Goal: Participate in discussion: Engage in conversation with other users on a specific topic

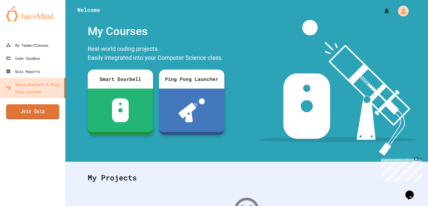
click at [47, 115] on link "Join Quiz" at bounding box center [32, 111] width 53 height 15
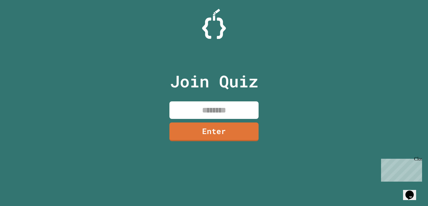
click at [200, 108] on input at bounding box center [213, 110] width 89 height 18
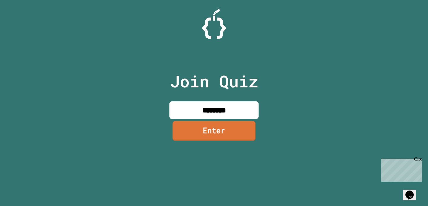
type input "********"
click at [213, 139] on link "Enter" at bounding box center [214, 131] width 83 height 20
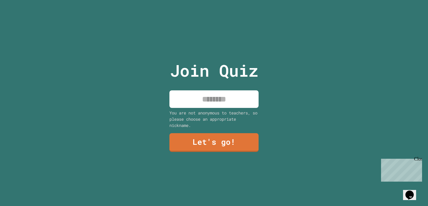
click at [212, 96] on input at bounding box center [213, 99] width 89 height 18
type input "*******"
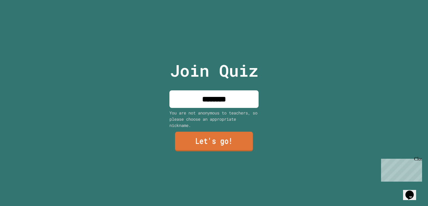
click at [181, 144] on link "Let's go!" at bounding box center [214, 142] width 78 height 20
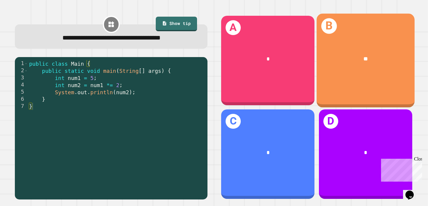
click at [348, 75] on div "B **" at bounding box center [365, 61] width 98 height 94
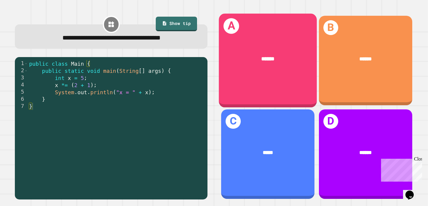
click at [244, 83] on div "A ******" at bounding box center [268, 61] width 98 height 94
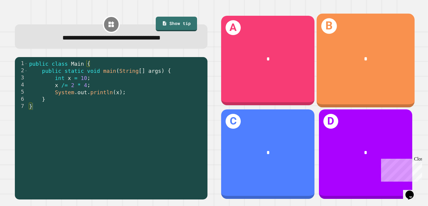
click at [367, 31] on div "B *" at bounding box center [365, 61] width 98 height 94
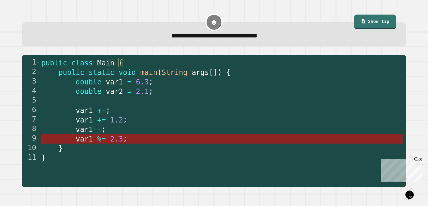
click at [113, 137] on span "2.3" at bounding box center [116, 139] width 13 height 8
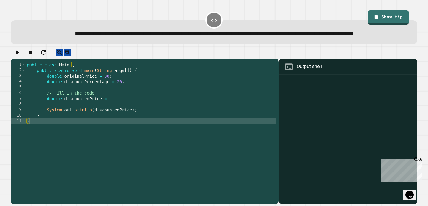
click at [115, 115] on div "public class Main { public static void main ( String args [ ]) { double origina…" at bounding box center [151, 127] width 250 height 130
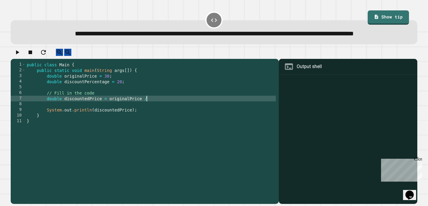
scroll to position [0, 8]
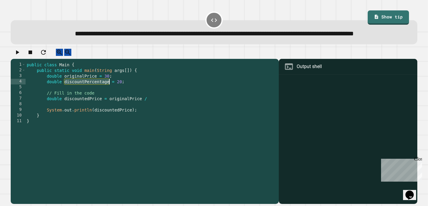
drag, startPoint x: 65, startPoint y: 97, endPoint x: 109, endPoint y: 97, distance: 44.3
click at [109, 97] on div "public class Main { public static void main ( String args [ ]) { double origina…" at bounding box center [151, 127] width 250 height 130
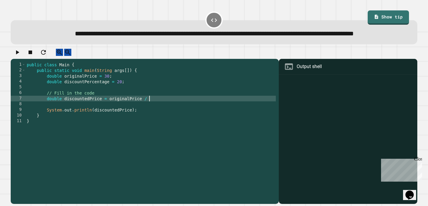
click at [152, 115] on div "public class Main { public static void main ( String args [ ]) { double origina…" at bounding box center [151, 127] width 250 height 130
paste textarea "**********"
click at [21, 56] on icon "button" at bounding box center [17, 52] width 7 height 7
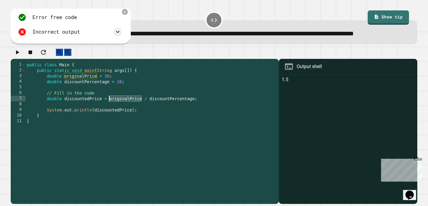
drag, startPoint x: 141, startPoint y: 114, endPoint x: 110, endPoint y: 115, distance: 31.2
click at [110, 115] on div "public class Main { public static void main ( String args [ ]) { double origina…" at bounding box center [151, 127] width 250 height 130
paste textarea "*****"
drag, startPoint x: 64, startPoint y: 93, endPoint x: 97, endPoint y: 92, distance: 32.4
click at [97, 92] on div "public class Main { public static void main ( String args [ ]) { double origina…" at bounding box center [151, 127] width 250 height 130
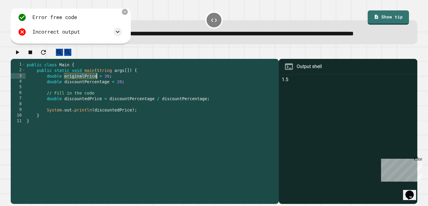
scroll to position [0, 6]
drag, startPoint x: 162, startPoint y: 115, endPoint x: 207, endPoint y: 114, distance: 45.2
click at [207, 114] on div "public class Main { public static void main ( String args [ ]) { double origina…" at bounding box center [151, 127] width 250 height 130
paste textarea "Cursor at row 7"
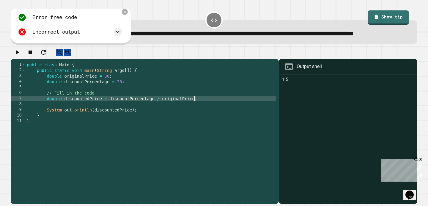
click at [18, 54] on icon "button" at bounding box center [17, 52] width 3 height 4
click at [158, 114] on div "public class Main { public static void main ( String args [ ]) { double origina…" at bounding box center [151, 127] width 250 height 130
click at [56, 116] on div "public class Main { public static void main ( String args [ ]) { double origina…" at bounding box center [151, 127] width 250 height 130
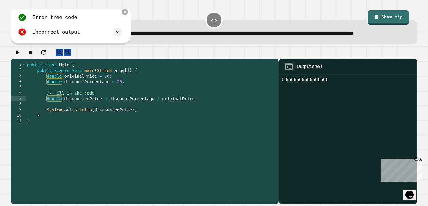
click at [56, 116] on div "public class Main { public static void main ( String args [ ]) { double origina…" at bounding box center [151, 127] width 250 height 130
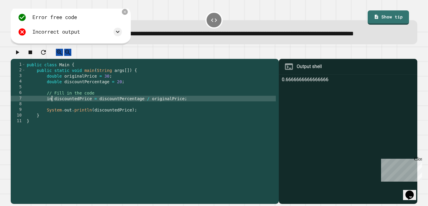
scroll to position [0, 2]
click at [54, 92] on div "public class Main { public static void main ( String args [ ]) { double origina…" at bounding box center [151, 127] width 250 height 130
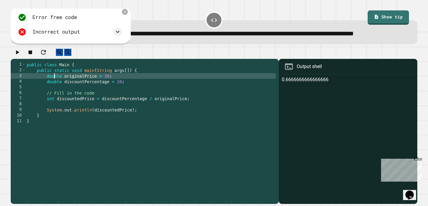
click at [54, 92] on div "public class Main { public static void main ( String args [ ]) { double origina…" at bounding box center [151, 127] width 250 height 130
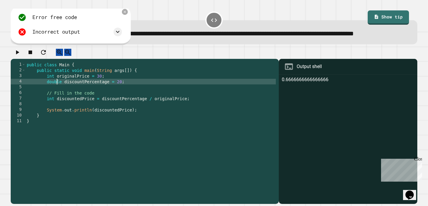
click at [57, 99] on div "public class Main { public static void main ( String args [ ]) { int originalPr…" at bounding box center [151, 127] width 250 height 130
click at [21, 56] on button "button" at bounding box center [17, 52] width 7 height 7
click at [51, 92] on div "public class Main { public static void main ( String args [ ]) { int originalPr…" at bounding box center [151, 127] width 250 height 130
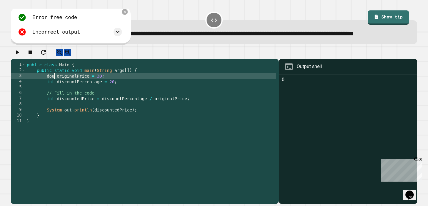
scroll to position [0, 2]
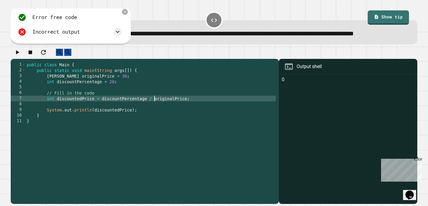
click at [154, 114] on div "public class Main { public static void main ( String args [ ]) { [PERSON_NAME] …" at bounding box center [151, 127] width 250 height 130
click at [51, 97] on div "public class Main { public static void main ( String args [ ]) { [PERSON_NAME] …" at bounding box center [151, 127] width 250 height 130
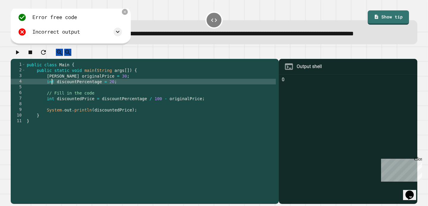
click at [51, 97] on div "public class Main { public static void main ( String args [ ]) { [PERSON_NAME] …" at bounding box center [151, 127] width 250 height 130
click at [57, 93] on div "public class Main { public static void main ( String args [ ]) { [PERSON_NAME] …" at bounding box center [151, 127] width 250 height 130
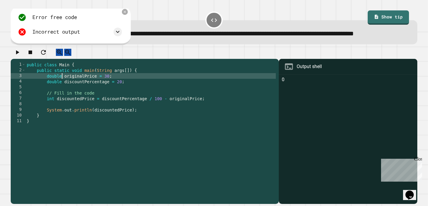
click at [51, 111] on div "public class Main { public static void main ( String args [ ]) { double origina…" at bounding box center [151, 127] width 250 height 130
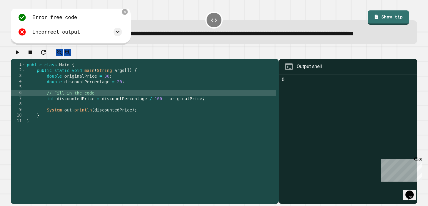
click at [51, 115] on div "public class Main { public static void main ( String args [ ]) { double origina…" at bounding box center [151, 127] width 250 height 130
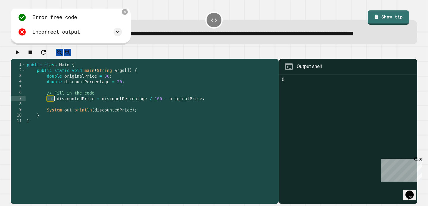
click at [51, 115] on div "public class Main { public static void main ( String args [ ]) { double origina…" at bounding box center [151, 127] width 250 height 130
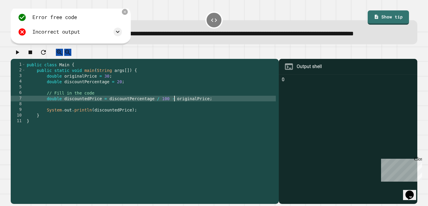
click at [174, 115] on div "public class Main { public static void main ( String args [ ]) { double origina…" at bounding box center [151, 127] width 250 height 130
type textarea "**********"
click at [21, 56] on icon "button" at bounding box center [17, 52] width 7 height 7
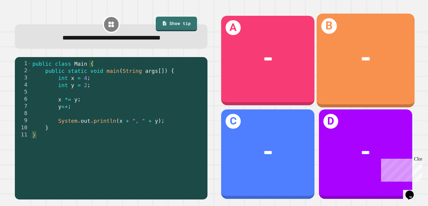
click at [353, 57] on div "****" at bounding box center [366, 59] width 76 height 8
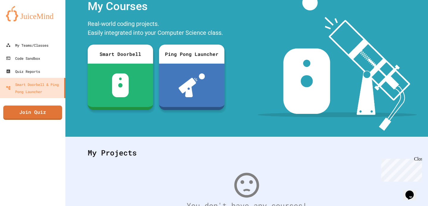
scroll to position [24, 0]
